Goal: Task Accomplishment & Management: Manage account settings

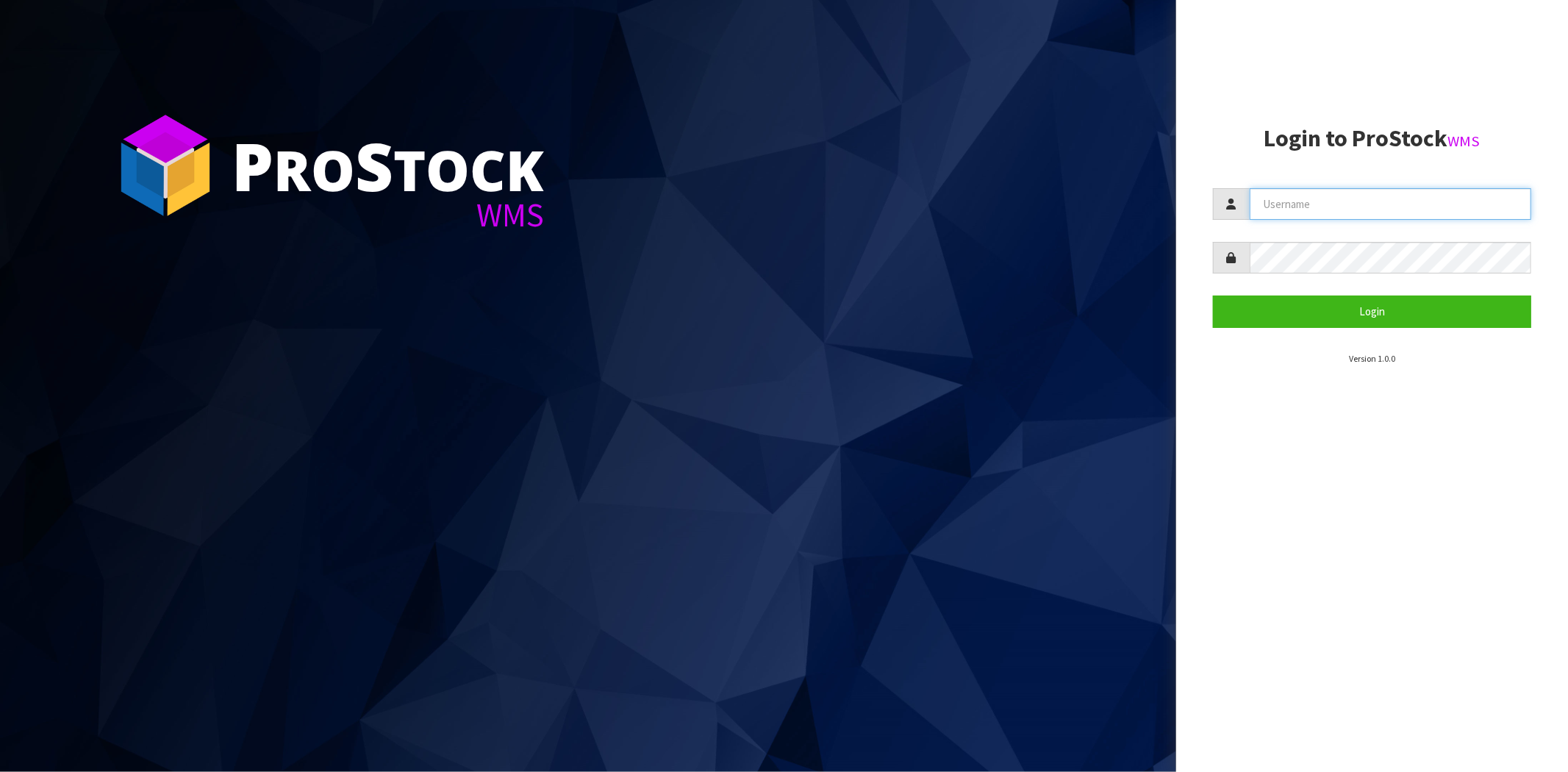
click at [1310, 202] on input "text" at bounding box center [1391, 204] width 282 height 31
type input "[PERSON_NAME][EMAIL_ADDRESS][DOMAIN_NAME]"
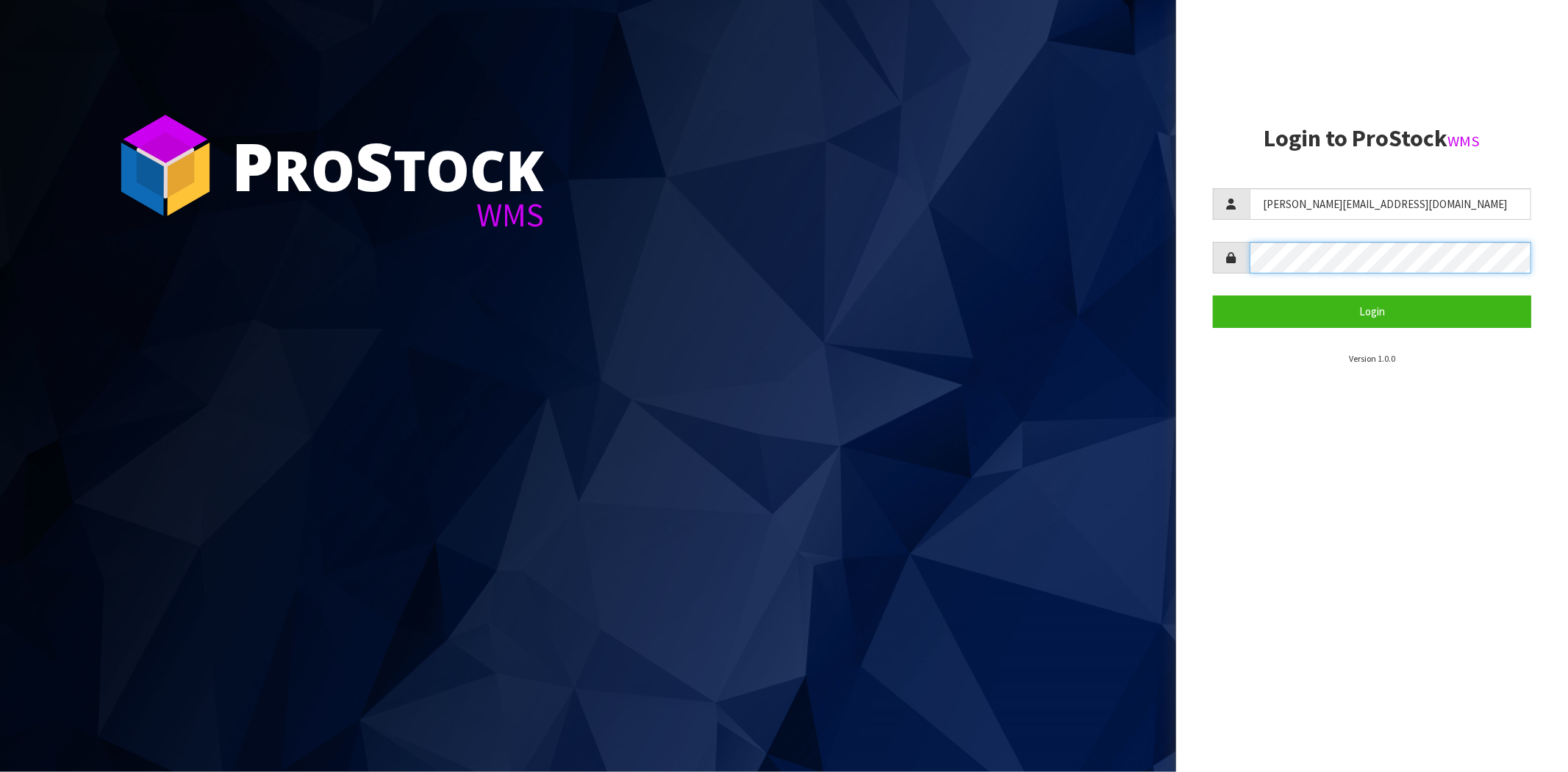
click at [1213, 296] on button "Login" at bounding box center [1372, 311] width 319 height 31
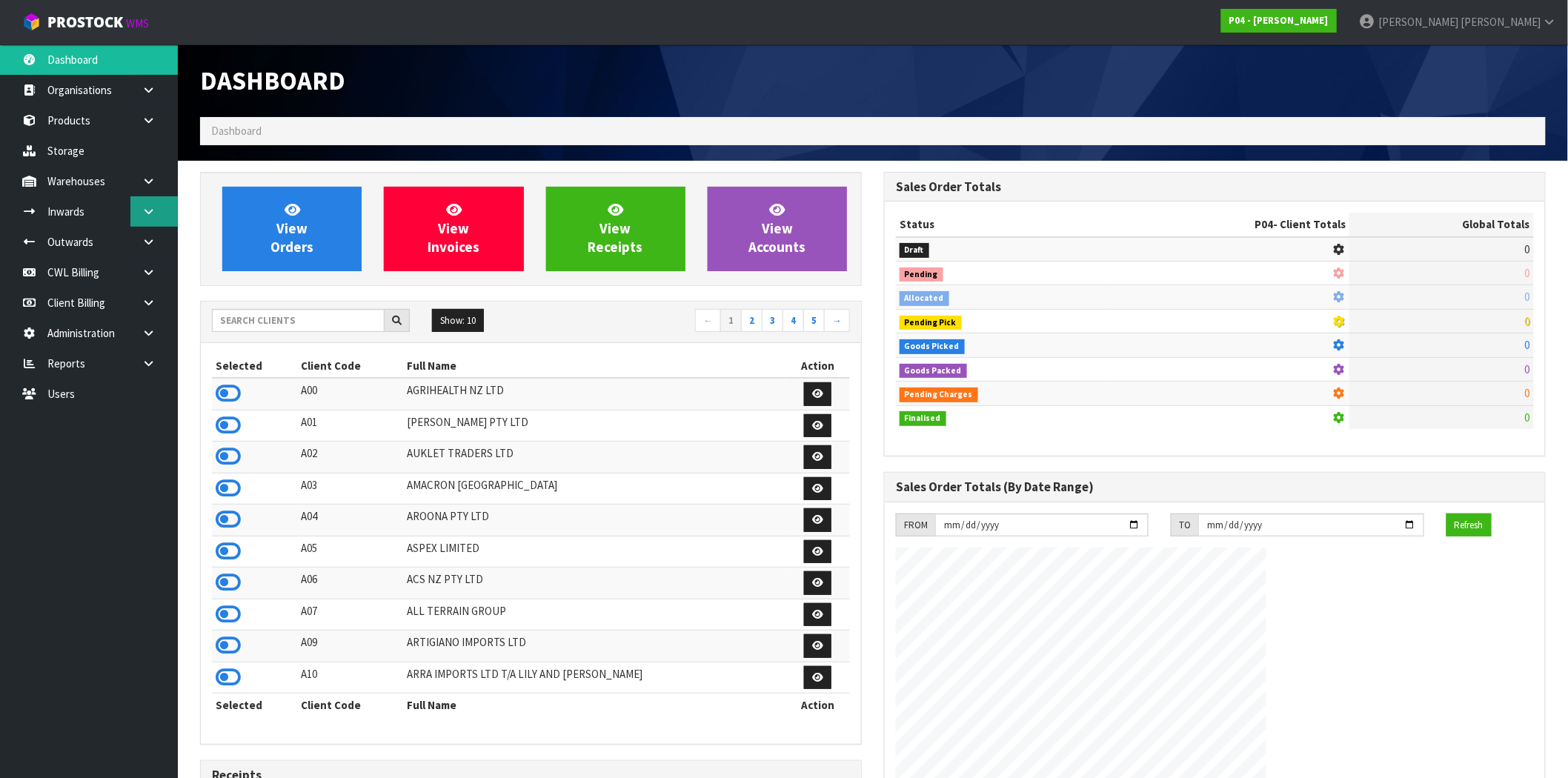
click at [151, 212] on icon at bounding box center [149, 212] width 14 height 12
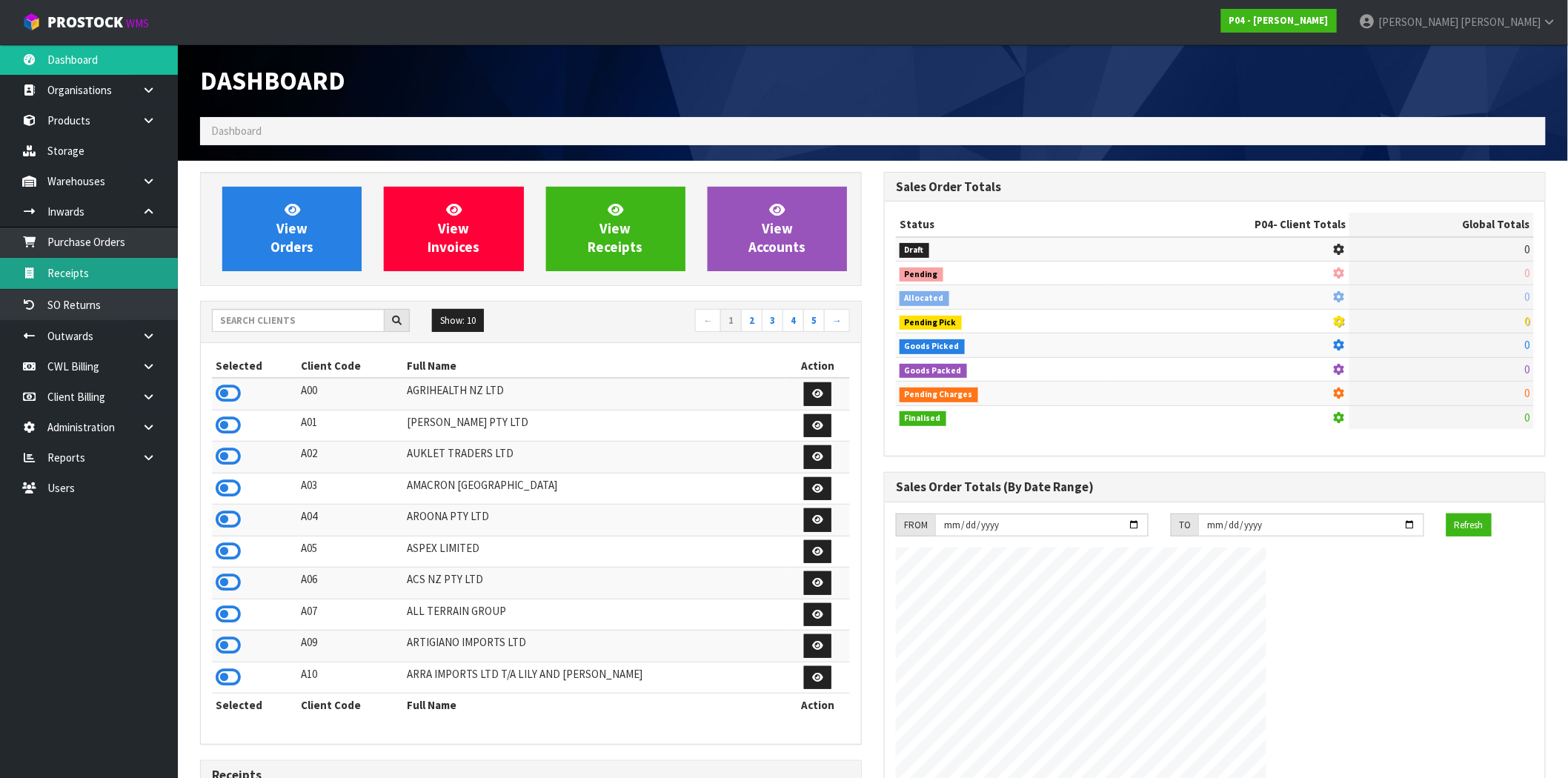
click at [102, 282] on link "Receipts" at bounding box center [88, 273] width 177 height 31
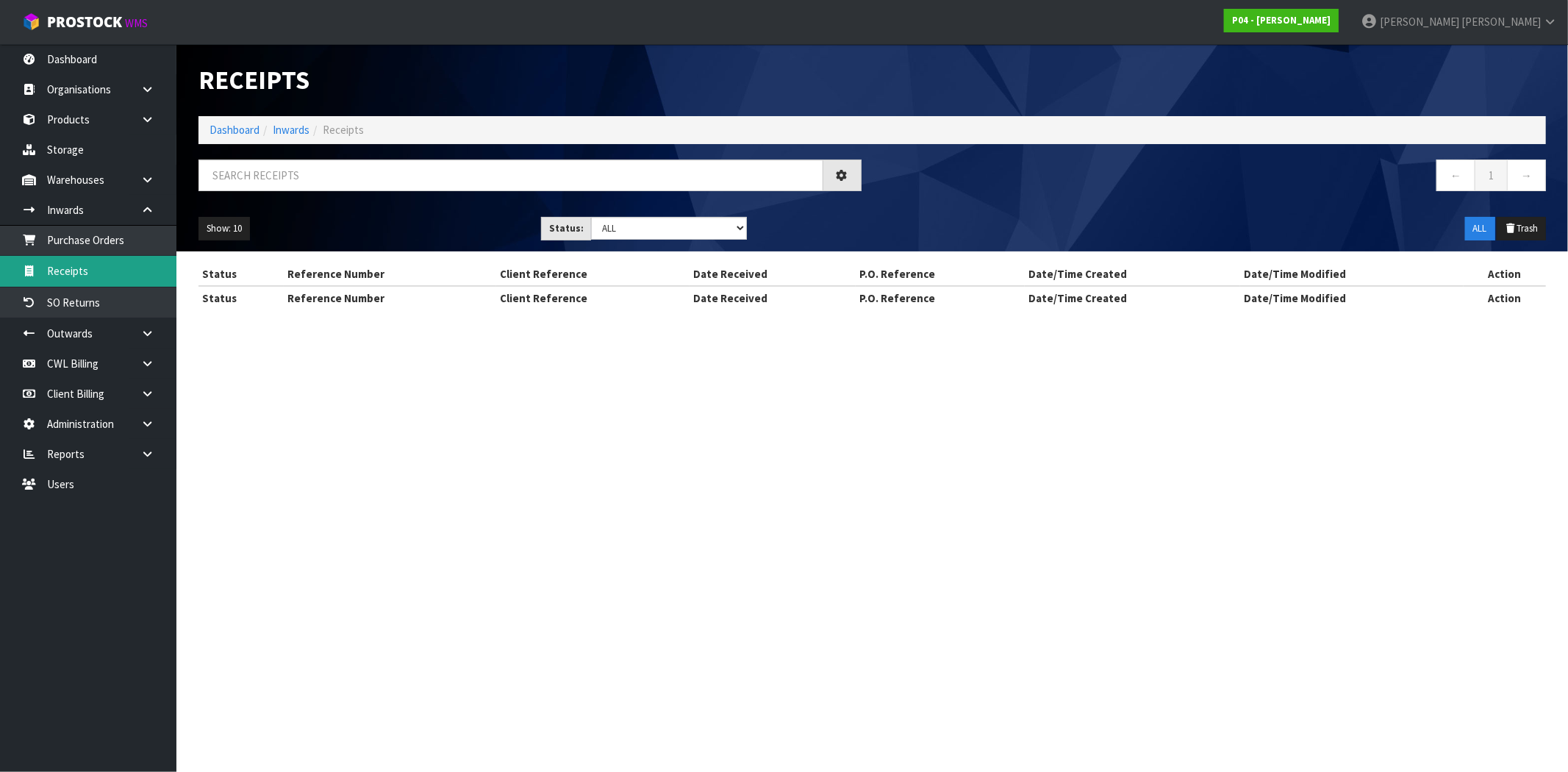
click at [96, 270] on link "Receipts" at bounding box center [88, 271] width 176 height 30
click at [1331, 22] on strong "P04 - [PERSON_NAME]" at bounding box center [1282, 20] width 99 height 12
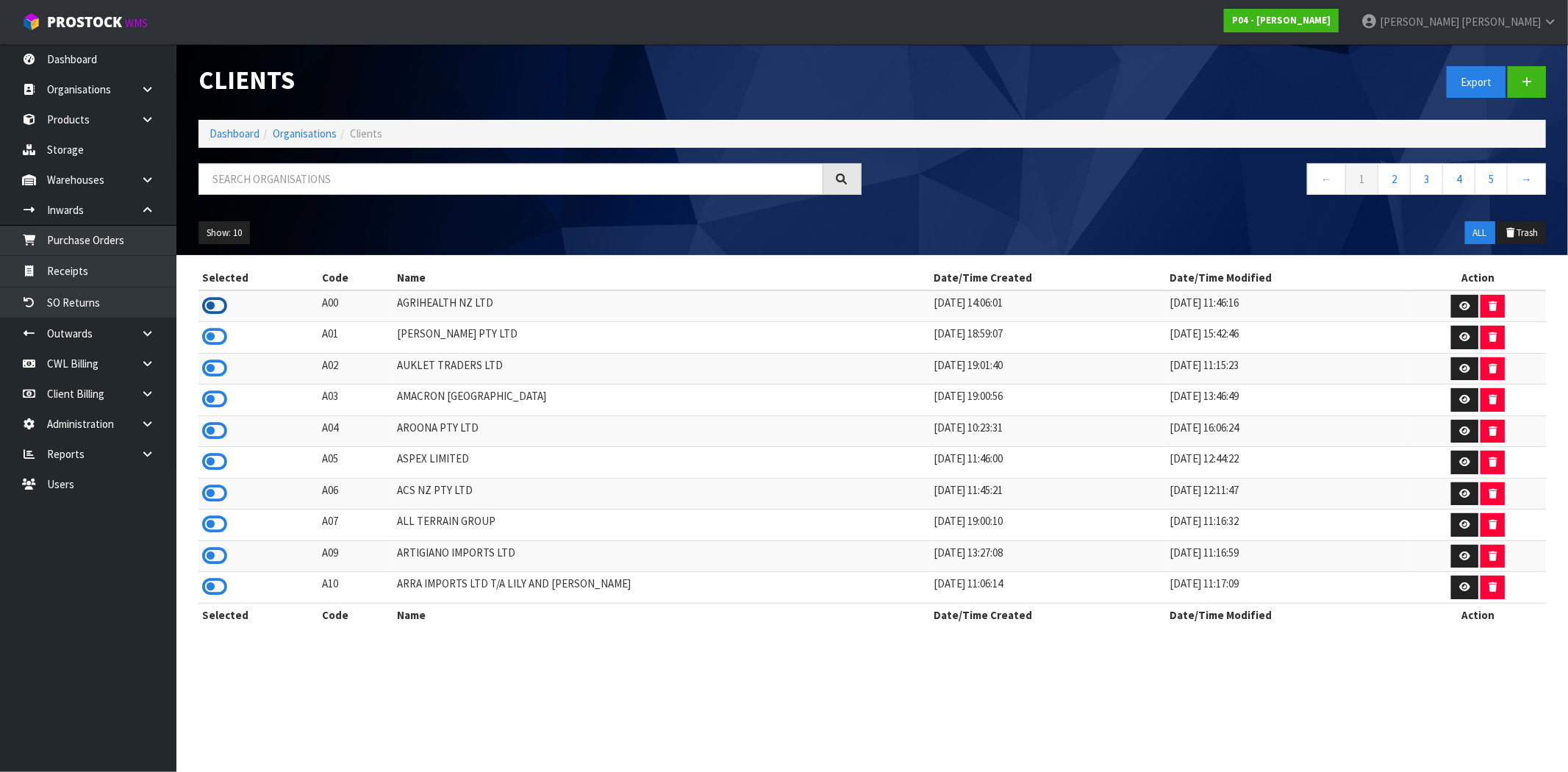
click at [210, 303] on icon at bounding box center [215, 306] width 25 height 22
click at [111, 270] on link "Receipts" at bounding box center [88, 271] width 176 height 30
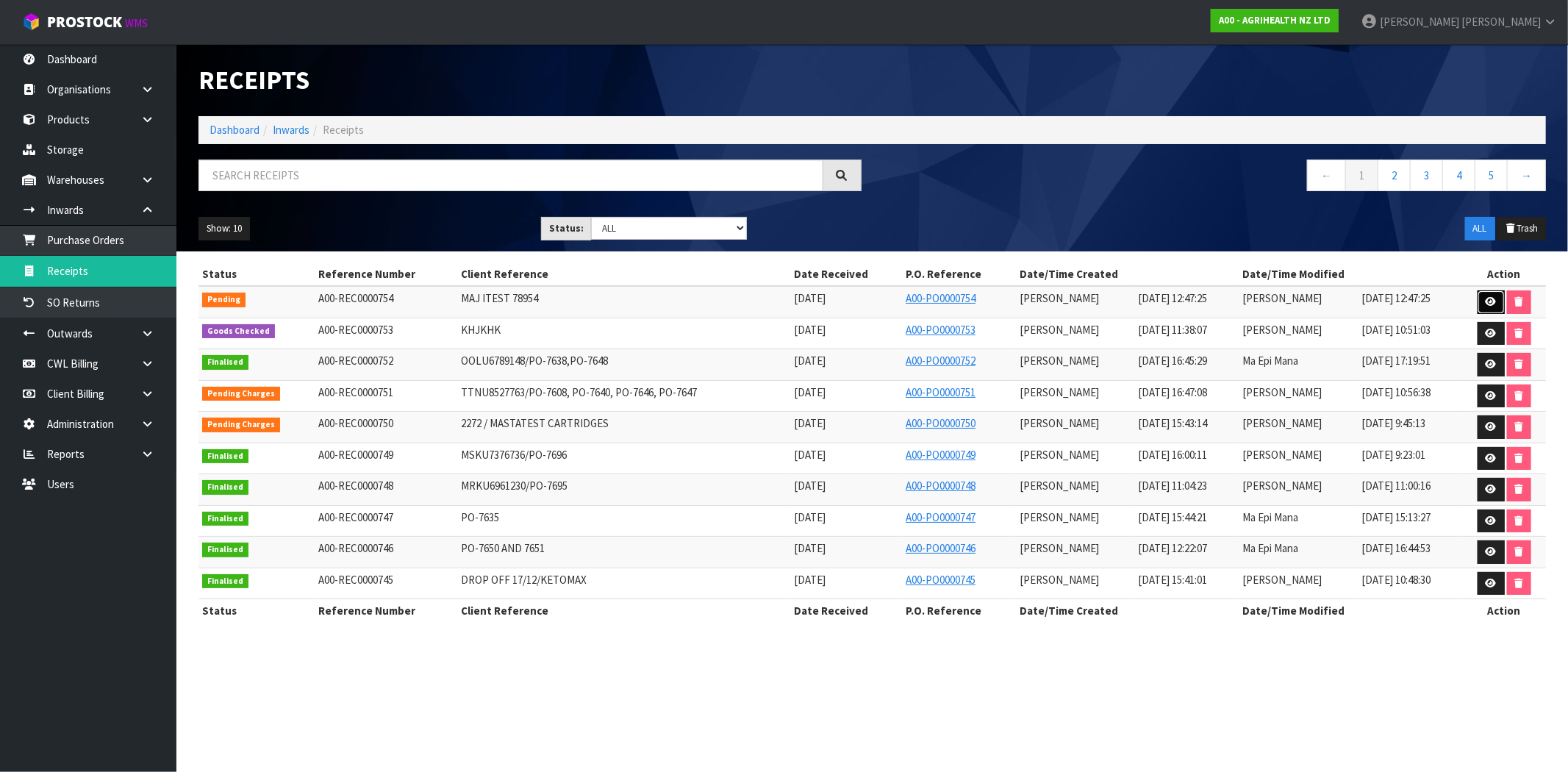
click at [1488, 300] on icon at bounding box center [1492, 302] width 11 height 10
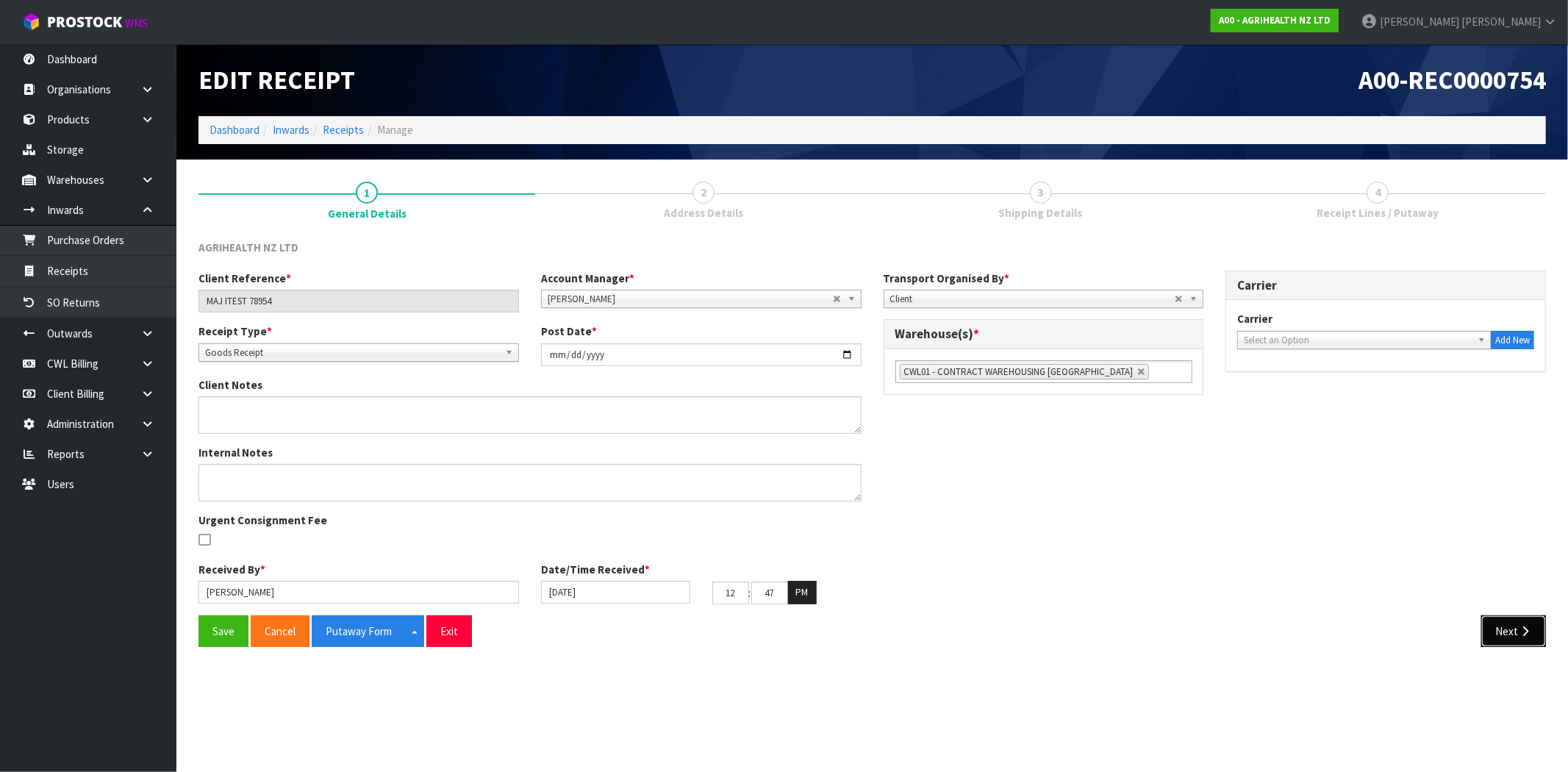
click at [1517, 637] on button "Next" at bounding box center [1514, 631] width 65 height 31
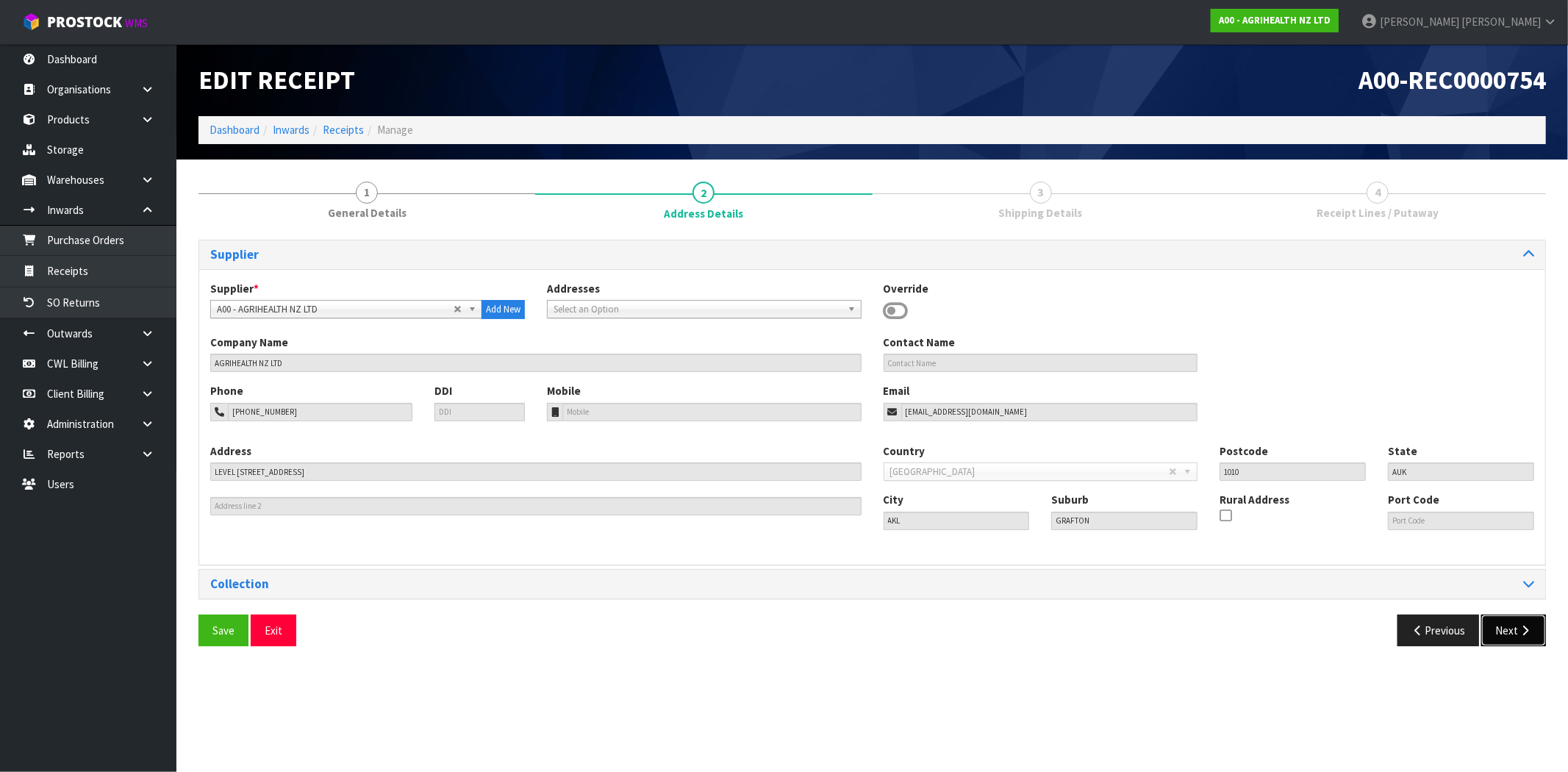
click at [1510, 621] on button "Next" at bounding box center [1514, 630] width 65 height 31
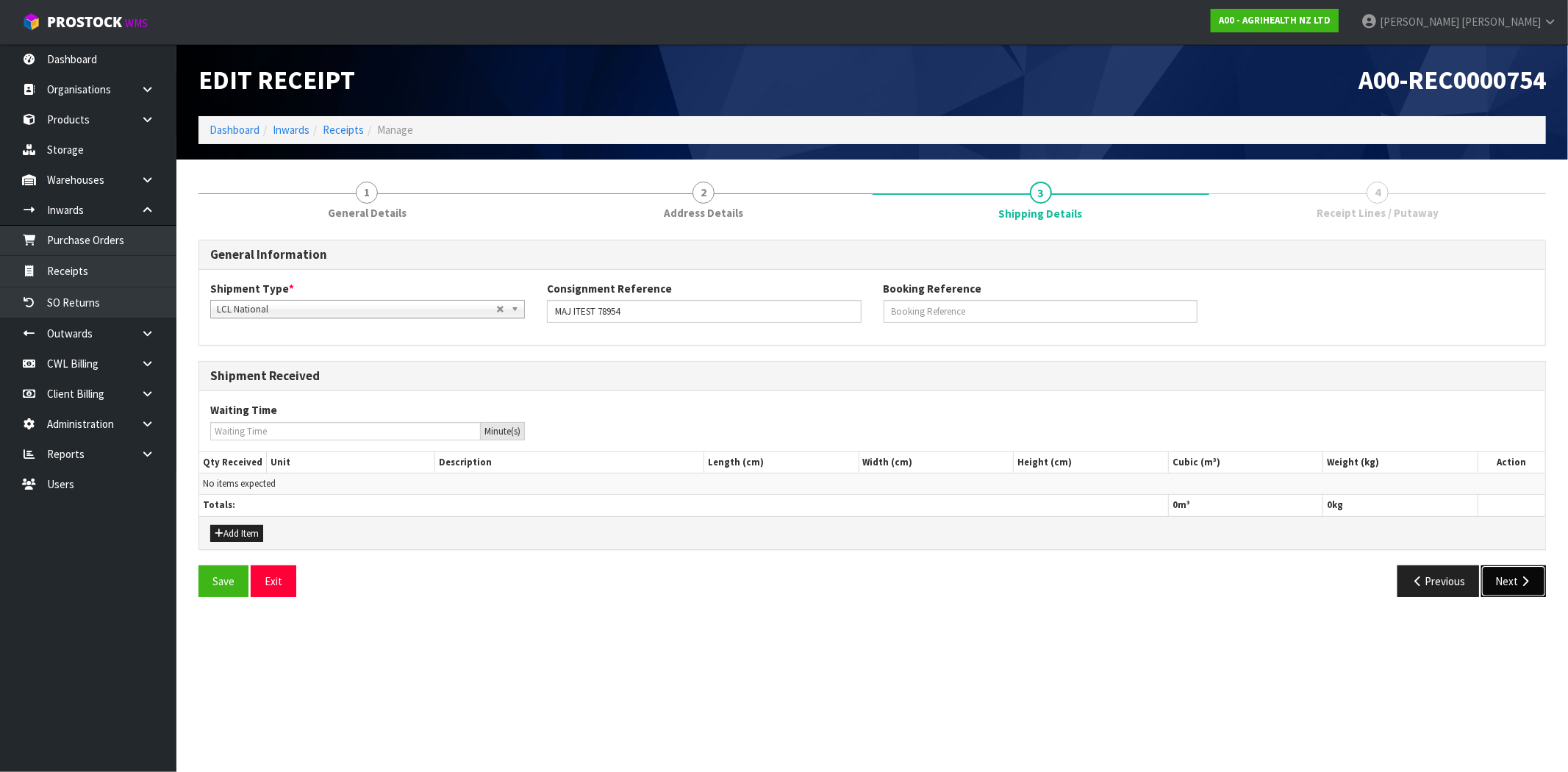
click at [1526, 593] on button "Next" at bounding box center [1514, 581] width 65 height 31
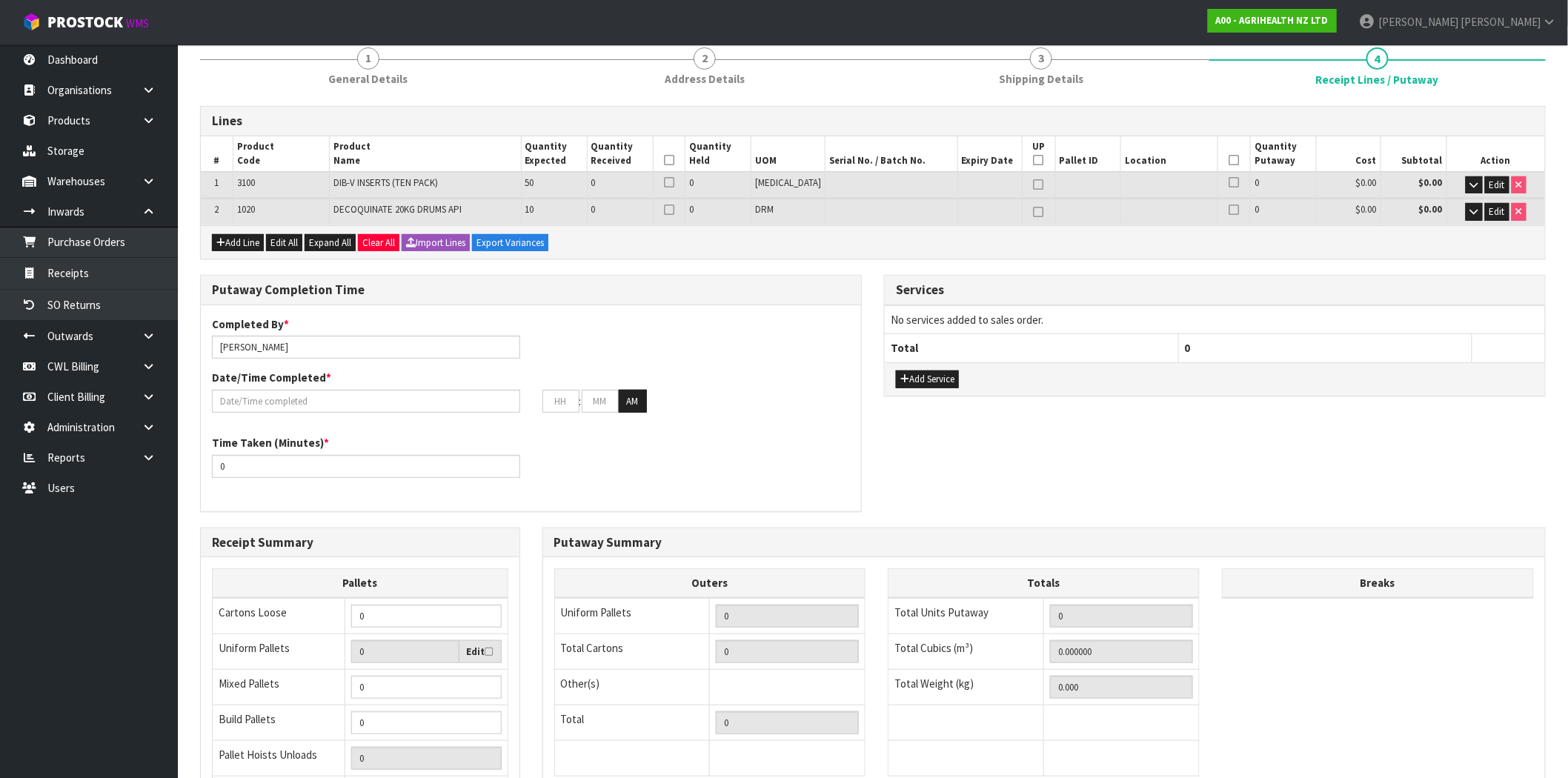
scroll to position [300, 0]
